Goal: Transaction & Acquisition: Purchase product/service

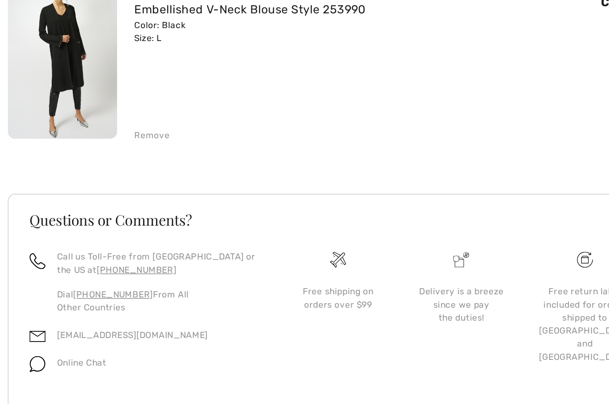
scroll to position [230, 0]
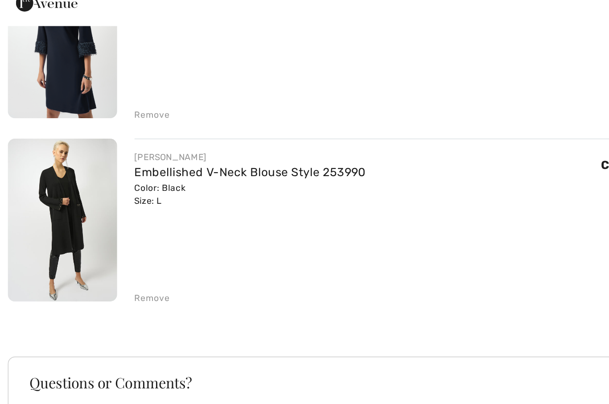
click at [214, 130] on link "Embellished V-Neck Blouse Style 253990" at bounding box center [154, 134] width 142 height 8
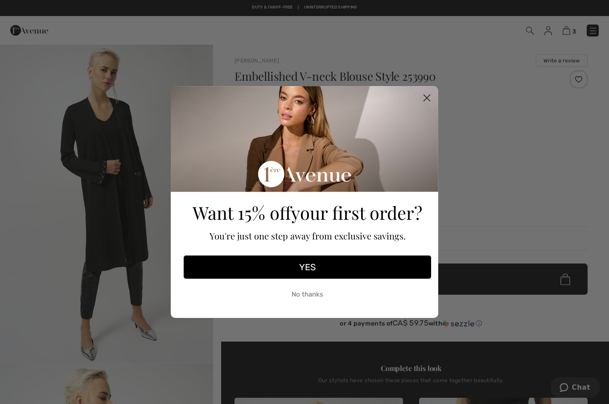
click at [429, 102] on circle "Close dialog" at bounding box center [427, 98] width 15 height 15
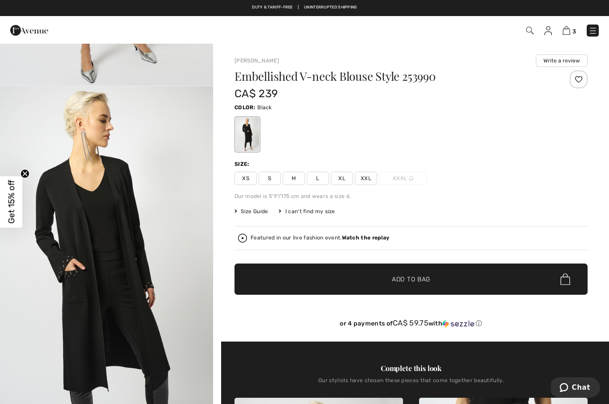
scroll to position [277, 0]
click at [169, 342] on img "2 / 6" at bounding box center [106, 246] width 213 height 319
click at [154, 290] on img "2 / 6" at bounding box center [106, 246] width 213 height 319
click at [593, 33] on img at bounding box center [593, 30] width 9 height 9
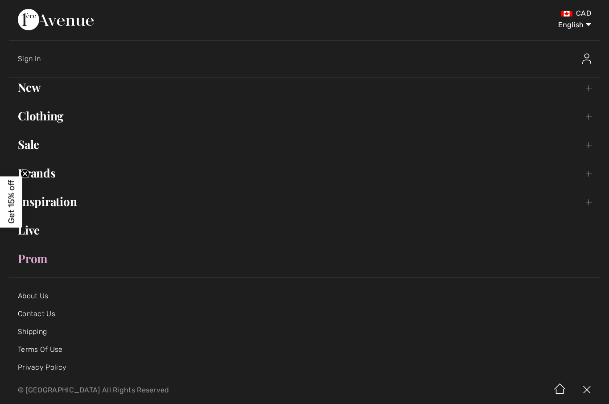
click at [442, 96] on link "New Toggle submenu" at bounding box center [304, 88] width 591 height 20
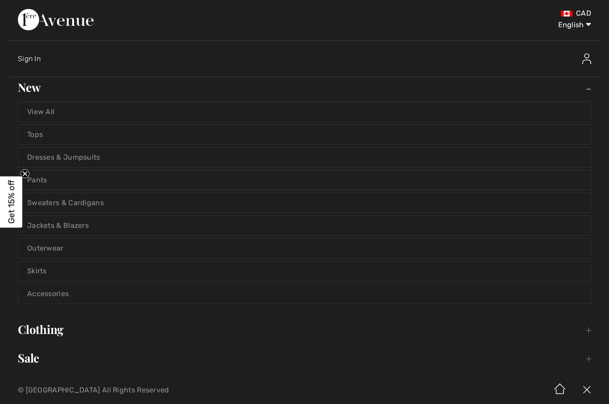
click at [581, 25] on select "English Français" at bounding box center [568, 23] width 46 height 27
select select "https://www.1ereavenue.com/fr/blouse-a-col-v-ornee-modele-253990-p83136/"
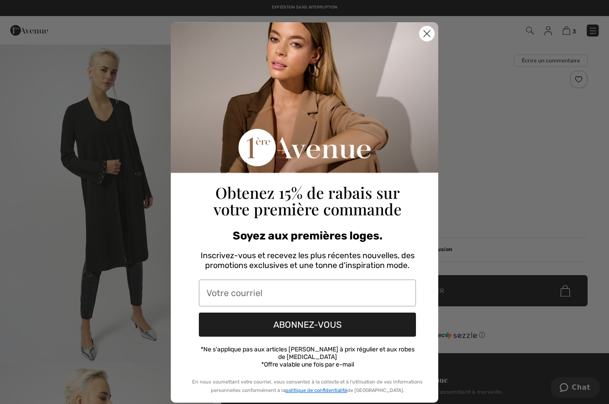
click at [426, 35] on circle "Close dialog" at bounding box center [427, 33] width 15 height 15
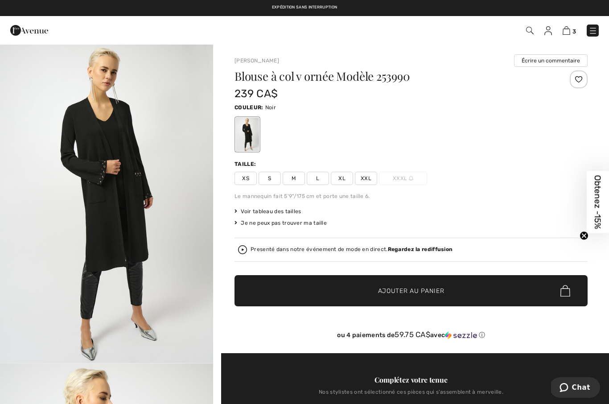
click at [591, 33] on img at bounding box center [593, 30] width 9 height 9
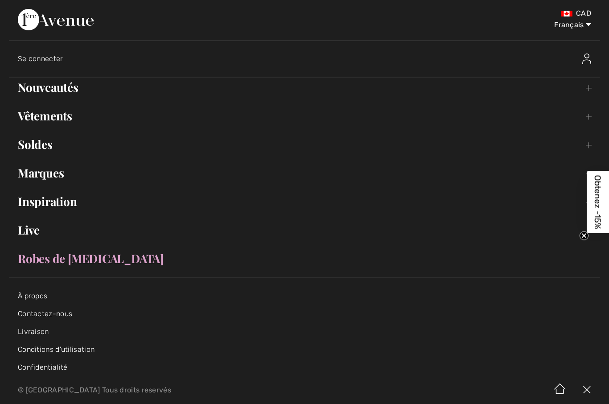
click at [501, 96] on link "Nouveautés Toggle submenu" at bounding box center [304, 88] width 591 height 20
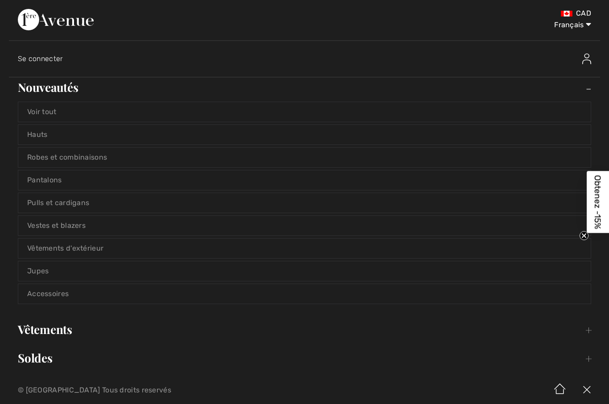
click at [121, 153] on link "Robes et combinaisons" at bounding box center [304, 158] width 573 height 20
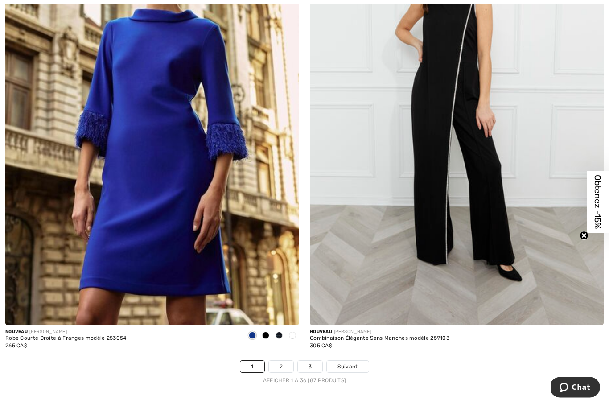
scroll to position [8577, 0]
click at [352, 363] on span "Suivant" at bounding box center [348, 367] width 20 height 8
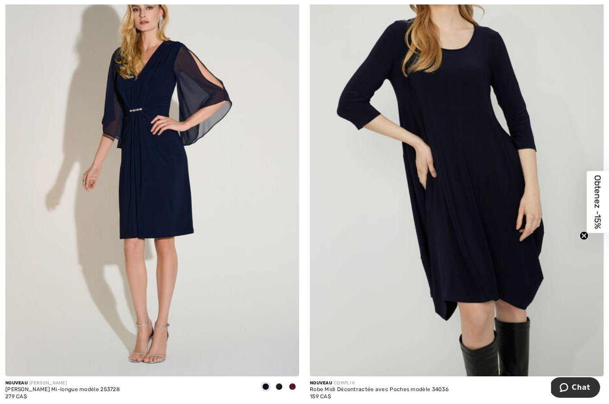
scroll to position [5554, 0]
